Goal: Task Accomplishment & Management: Manage account settings

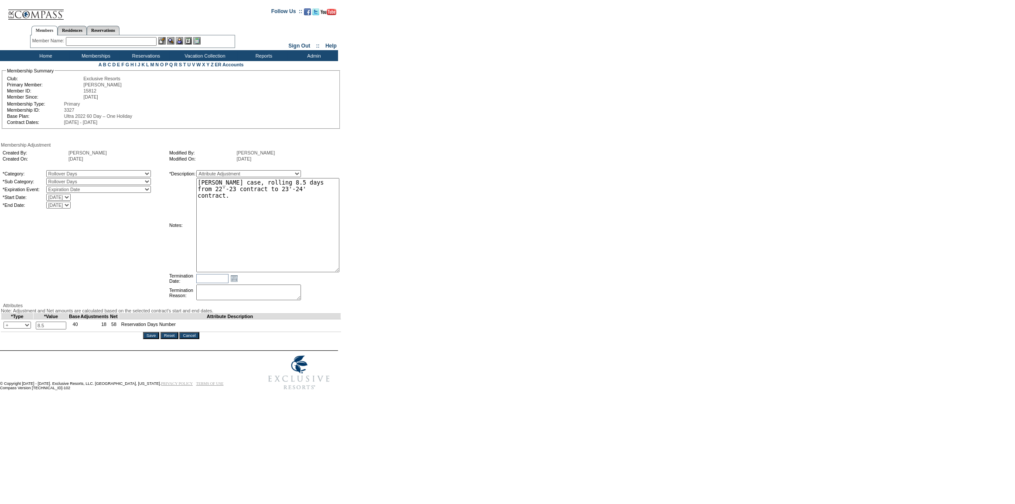
drag, startPoint x: 335, startPoint y: 191, endPoint x: 374, endPoint y: 270, distance: 87.8
click at [374, 270] on form "Follow Us ::" at bounding box center [506, 198] width 1012 height 392
click at [188, 339] on input "Cancel" at bounding box center [189, 335] width 20 height 7
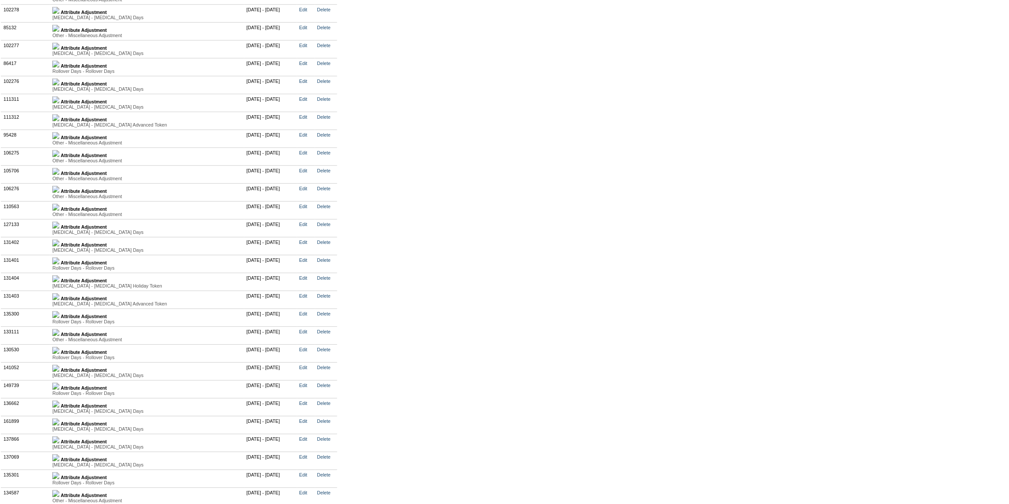
scroll to position [2101, 0]
click at [59, 371] on img at bounding box center [55, 367] width 7 height 7
click at [307, 369] on link "Edit" at bounding box center [303, 366] width 8 height 5
